Goal: Task Accomplishment & Management: Complete application form

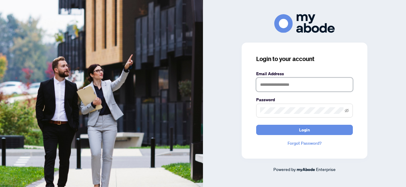
click at [275, 88] on input "text" at bounding box center [304, 85] width 97 height 14
type input "**********"
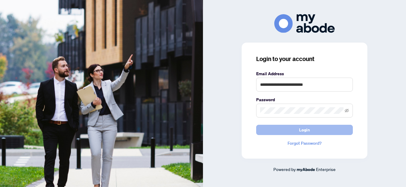
click at [293, 129] on button "Login" at bounding box center [304, 130] width 97 height 10
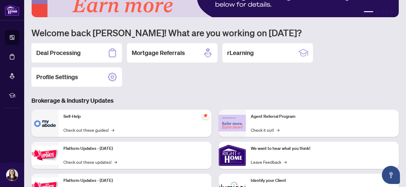
scroll to position [50, 0]
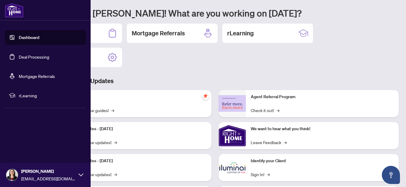
click at [19, 57] on link "Deal Processing" at bounding box center [34, 56] width 31 height 5
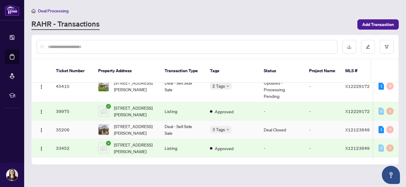
click at [82, 122] on td "35206" at bounding box center [72, 130] width 42 height 18
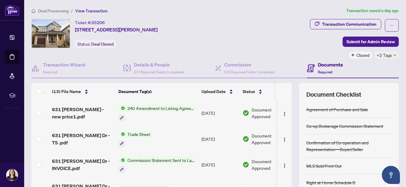
click at [393, 54] on icon "down" at bounding box center [394, 55] width 3 height 3
click at [197, 52] on div "Ticket #: 35206 [STREET_ADDRESS][PERSON_NAME] Status: Deal Closed" at bounding box center [132, 39] width 204 height 40
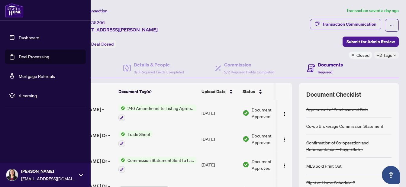
click at [33, 56] on link "Deal Processing" at bounding box center [34, 56] width 31 height 5
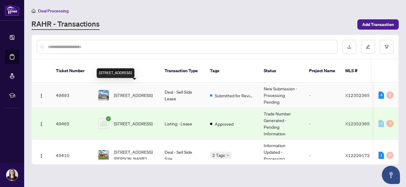
click at [127, 92] on span "[STREET_ADDRESS]" at bounding box center [133, 95] width 39 height 7
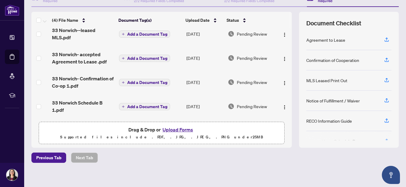
scroll to position [75, 0]
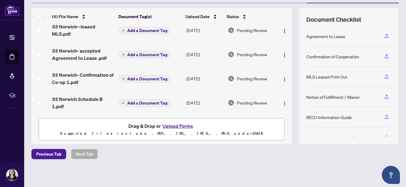
click at [180, 125] on button "Upload Forms" at bounding box center [178, 126] width 34 height 8
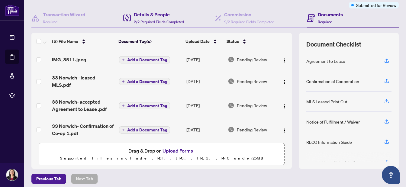
scroll to position [0, 0]
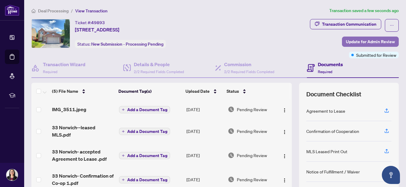
click at [361, 40] on span "Update for Admin Review" at bounding box center [370, 42] width 49 height 10
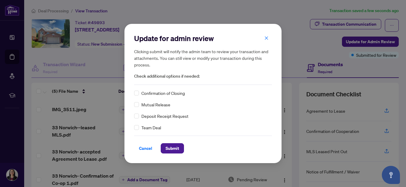
click at [139, 117] on div "Deposit Receipt Request" at bounding box center [203, 116] width 138 height 7
click at [173, 148] on span "Submit" at bounding box center [173, 148] width 14 height 10
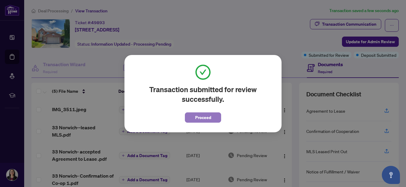
click at [196, 121] on span "Proceed" at bounding box center [203, 118] width 16 height 10
